Goal: Task Accomplishment & Management: Manage account settings

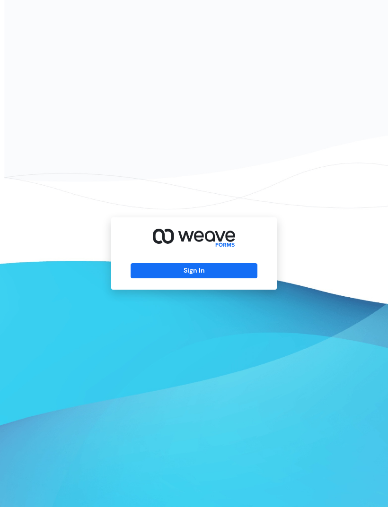
click at [244, 309] on div "Sign In" at bounding box center [194, 253] width 388 height 507
click at [237, 278] on button "Sign In" at bounding box center [193, 270] width 126 height 15
